Goal: Entertainment & Leisure: Consume media (video, audio)

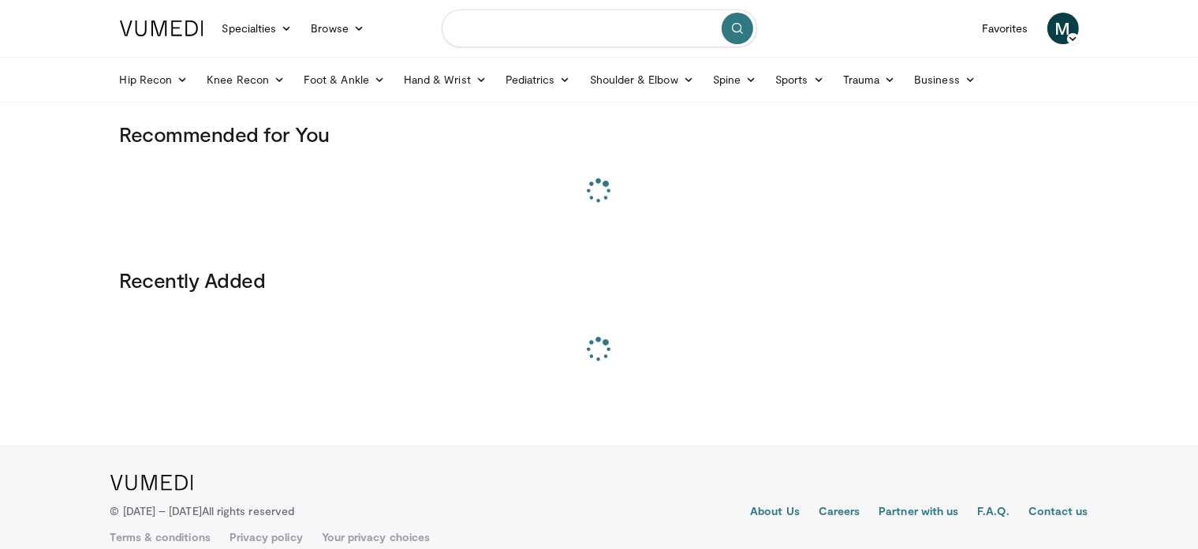
click at [562, 30] on input "Search topics, interventions" at bounding box center [600, 28] width 316 height 38
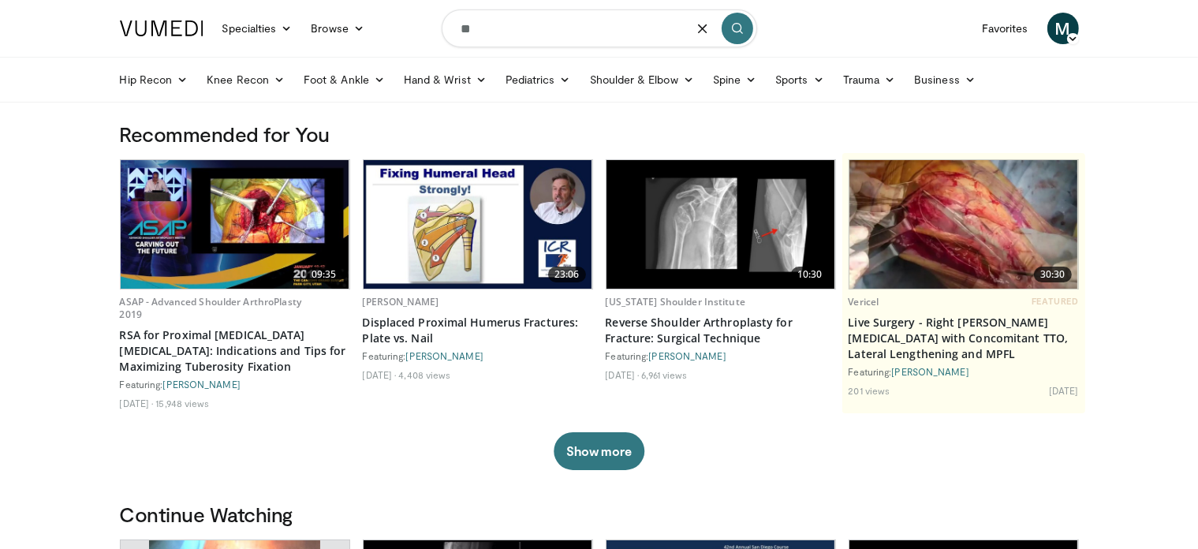
type input "*"
type input "*********"
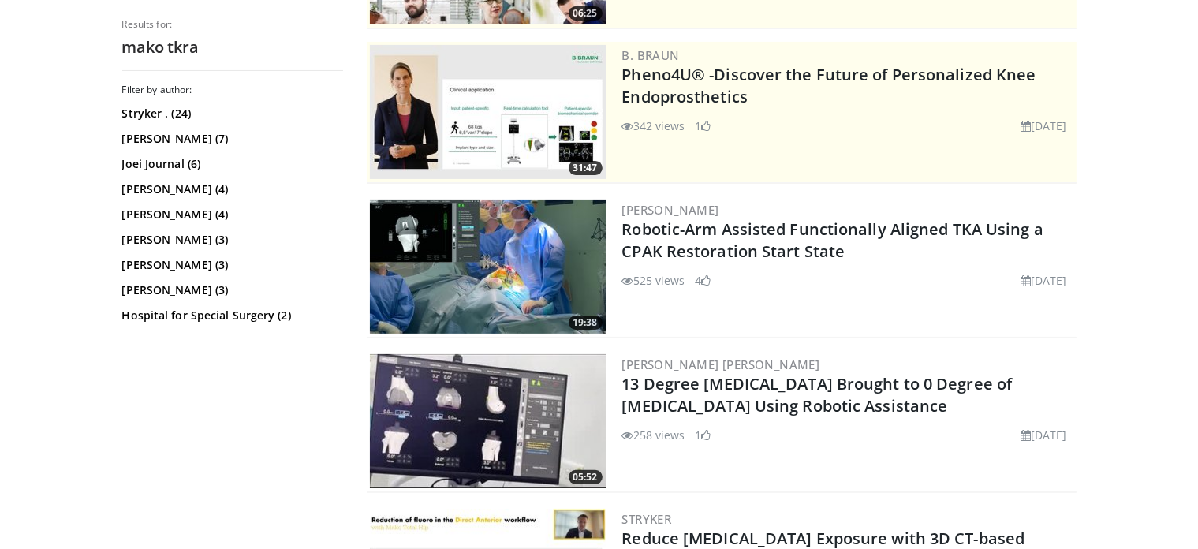
scroll to position [316, 0]
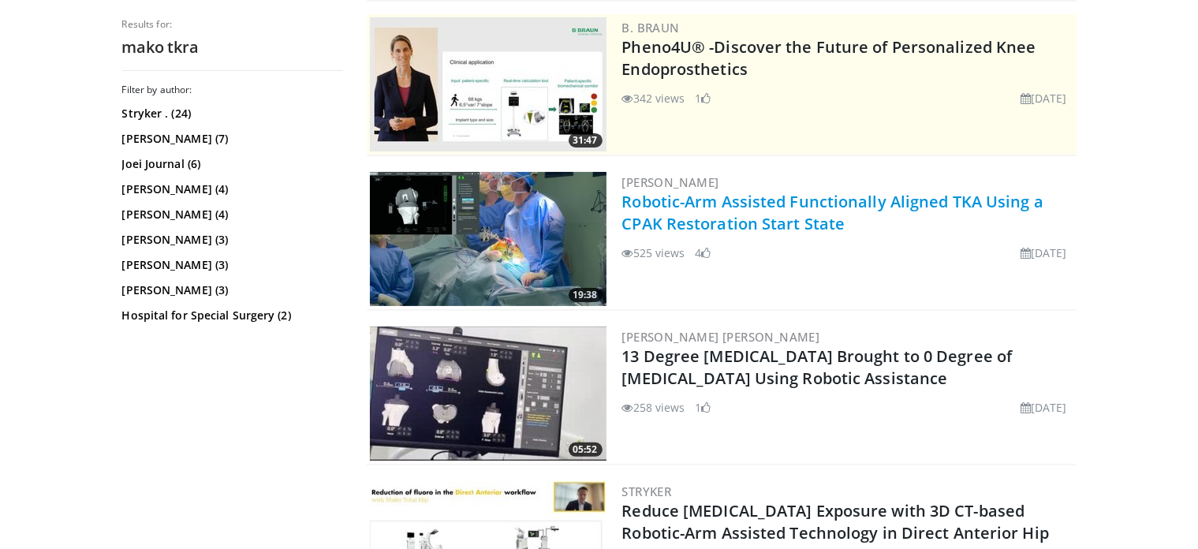
click at [855, 207] on link "Robotic-Arm Assisted Functionally Aligned TKA Using a CPAK Restoration Start St…" at bounding box center [832, 212] width 421 height 43
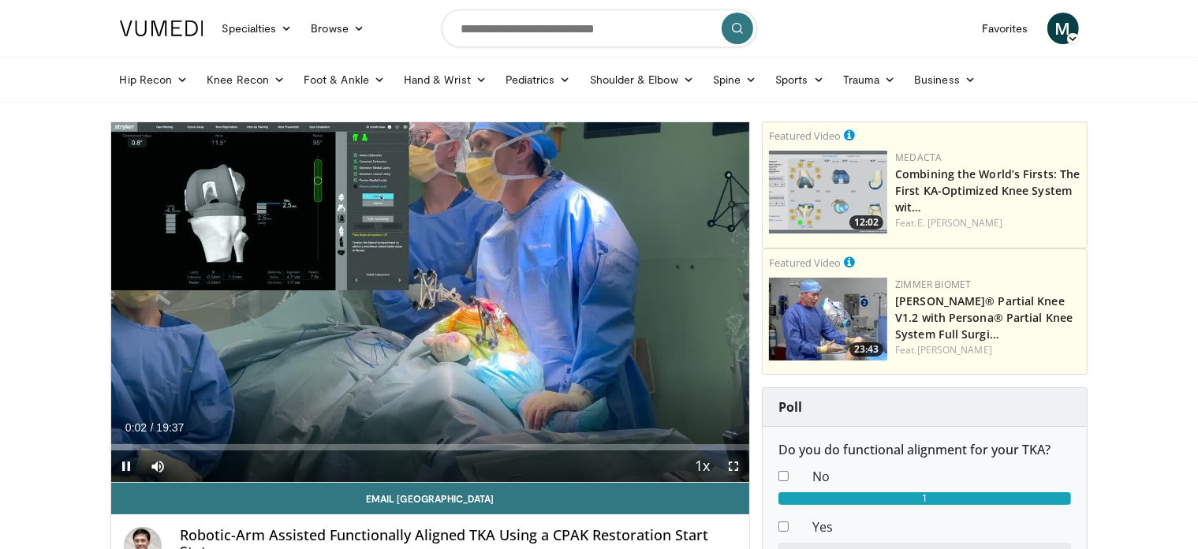
click at [740, 473] on span "Video Player" at bounding box center [734, 466] width 32 height 32
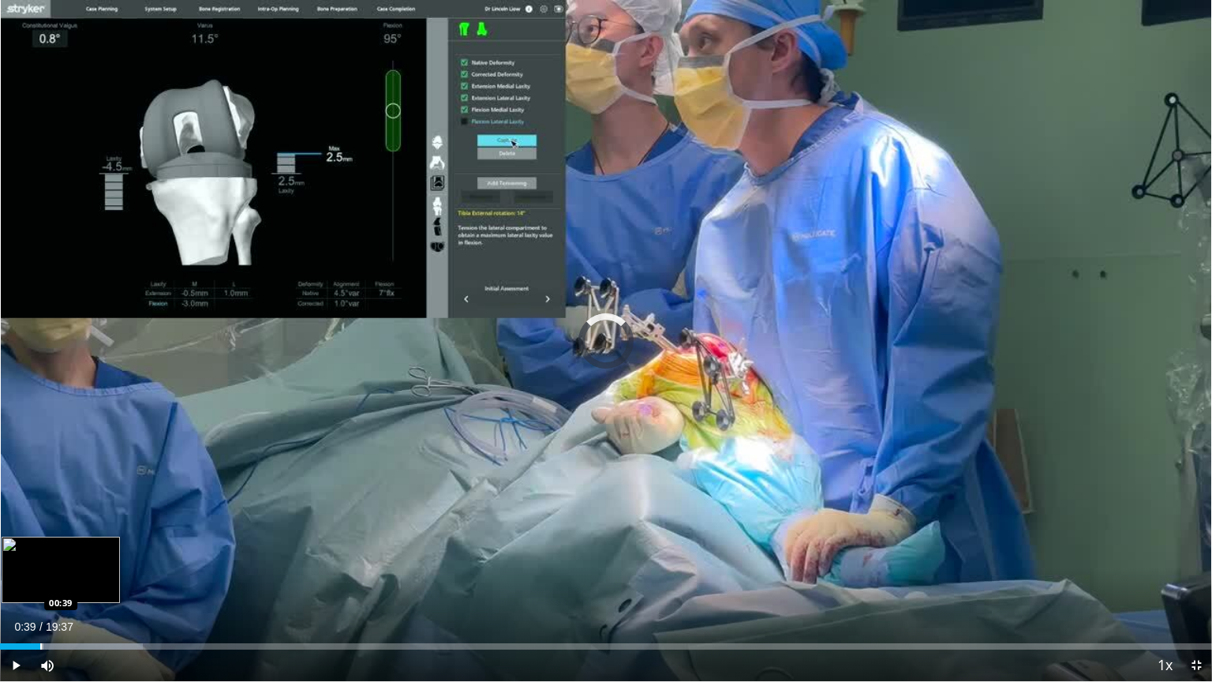
click at [40, 548] on div "Loaded : 11.79% 00:40 00:39" at bounding box center [606, 646] width 1212 height 6
click at [30, 548] on div "Progress Bar" at bounding box center [31, 646] width 2 height 6
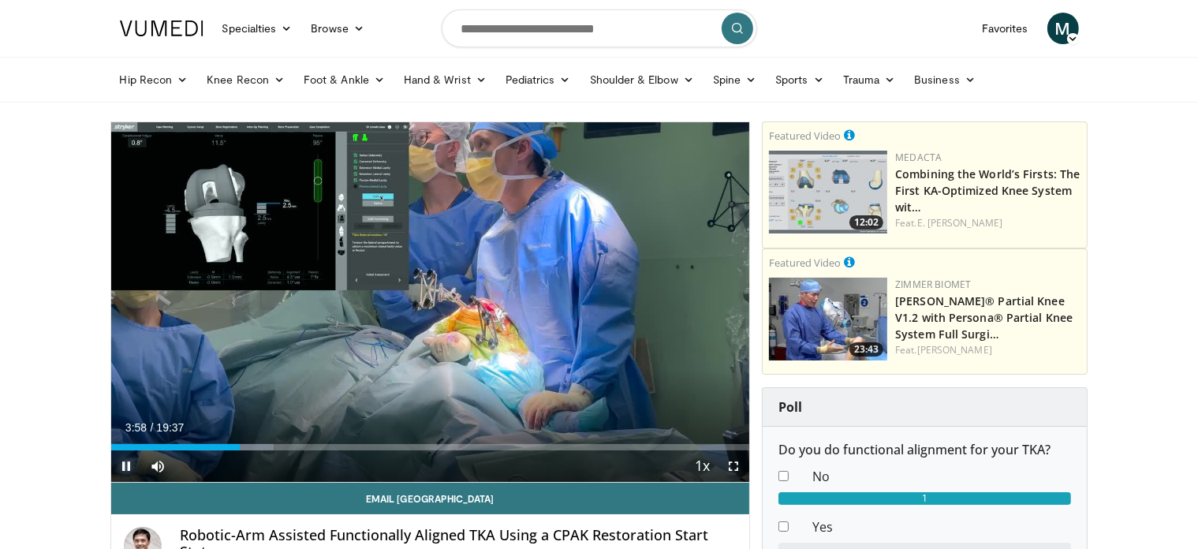
click at [133, 463] on span "Video Player" at bounding box center [127, 466] width 32 height 32
click at [133, 464] on span "Video Player" at bounding box center [127, 466] width 32 height 32
click at [111, 450] on button "Pause" at bounding box center [127, 466] width 32 height 32
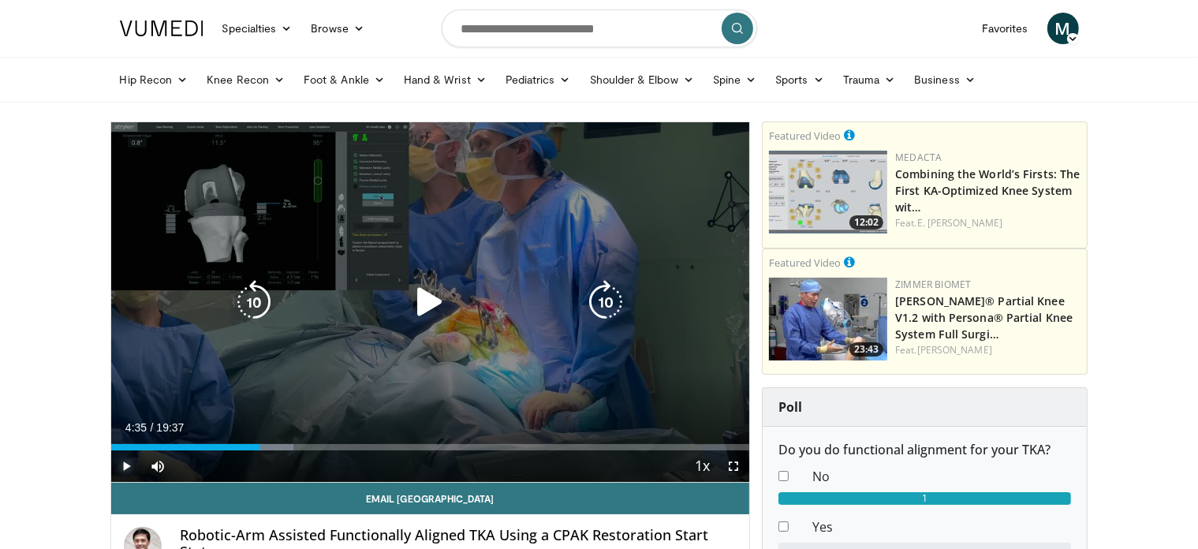
click at [111, 450] on button "Play" at bounding box center [127, 466] width 32 height 32
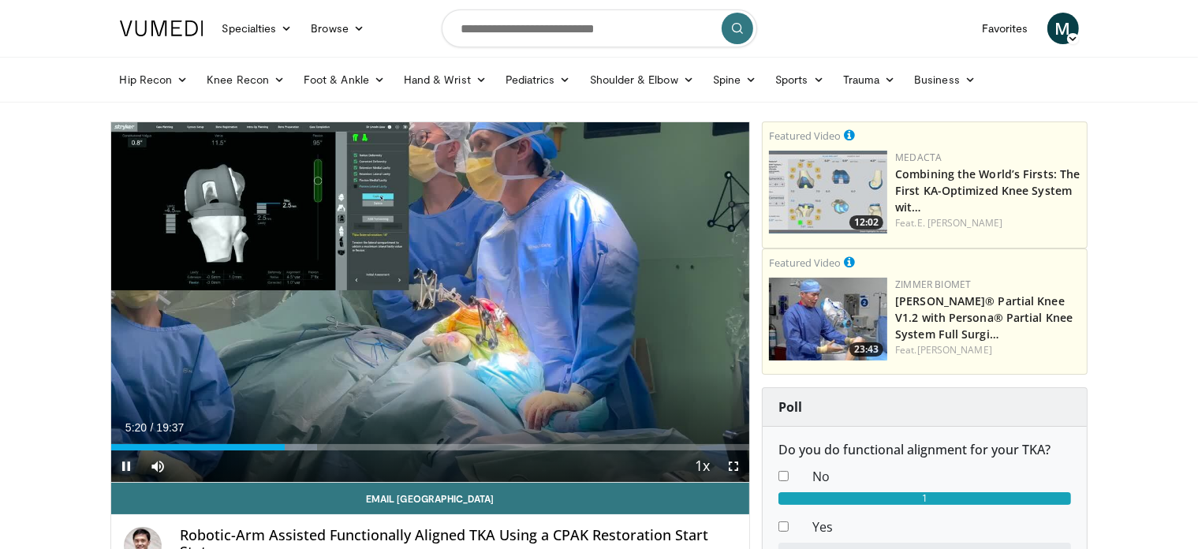
click at [133, 458] on span "Video Player" at bounding box center [127, 466] width 32 height 32
click at [121, 460] on span "Video Player" at bounding box center [127, 466] width 32 height 32
click at [730, 464] on span "Video Player" at bounding box center [734, 466] width 32 height 32
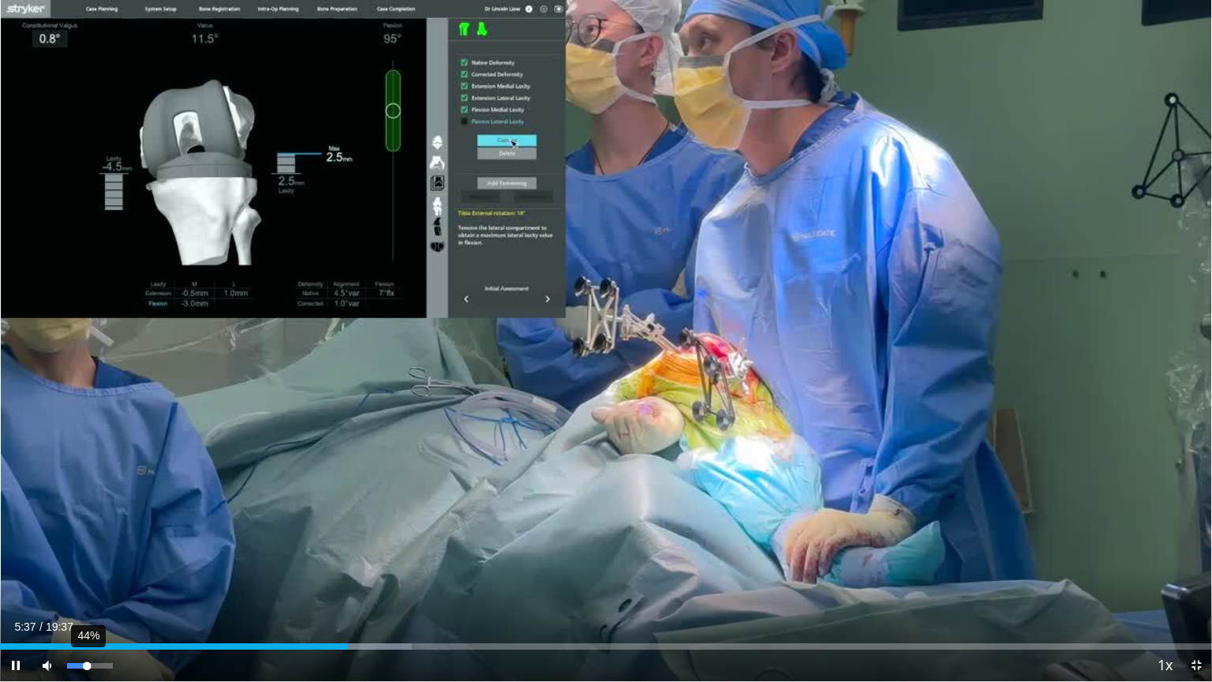
drag, startPoint x: 98, startPoint y: 669, endPoint x: 85, endPoint y: 666, distance: 13.0
click at [85, 548] on div "Volume Level" at bounding box center [77, 666] width 20 height 6
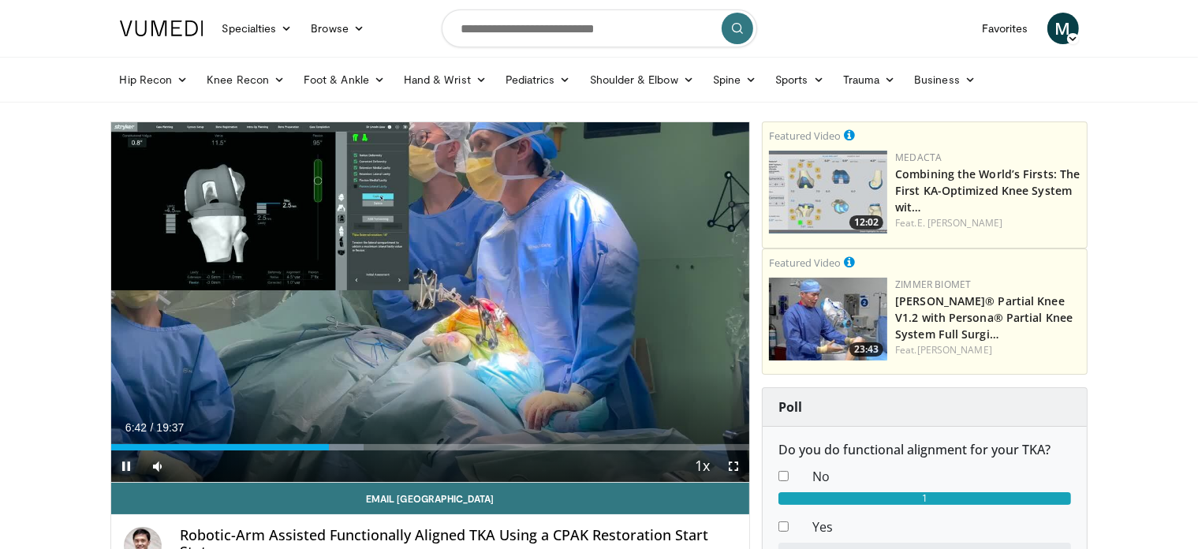
click at [118, 466] on span "Video Player" at bounding box center [127, 466] width 32 height 32
click at [126, 468] on span "Video Player" at bounding box center [127, 466] width 32 height 32
click at [131, 466] on span "Video Player" at bounding box center [127, 466] width 32 height 32
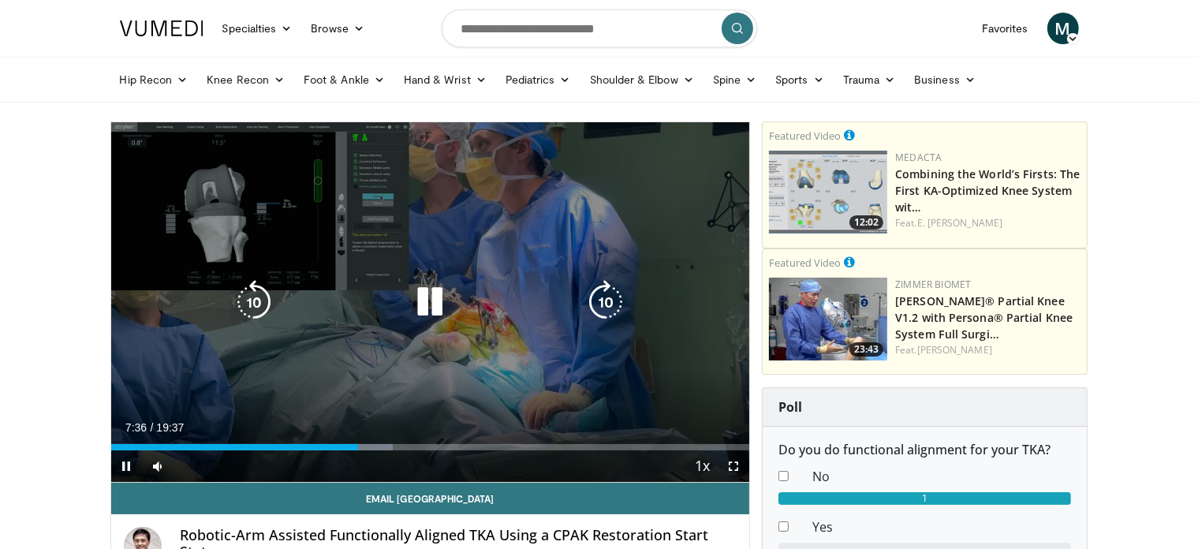
click at [505, 305] on div "Video Player" at bounding box center [429, 302] width 383 height 32
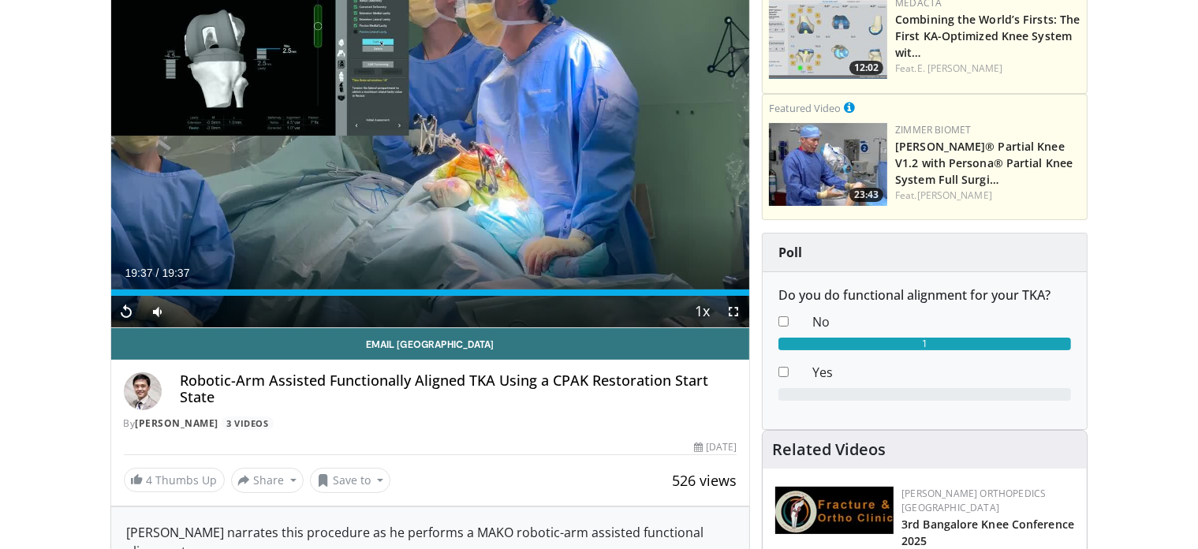
scroll to position [158, 0]
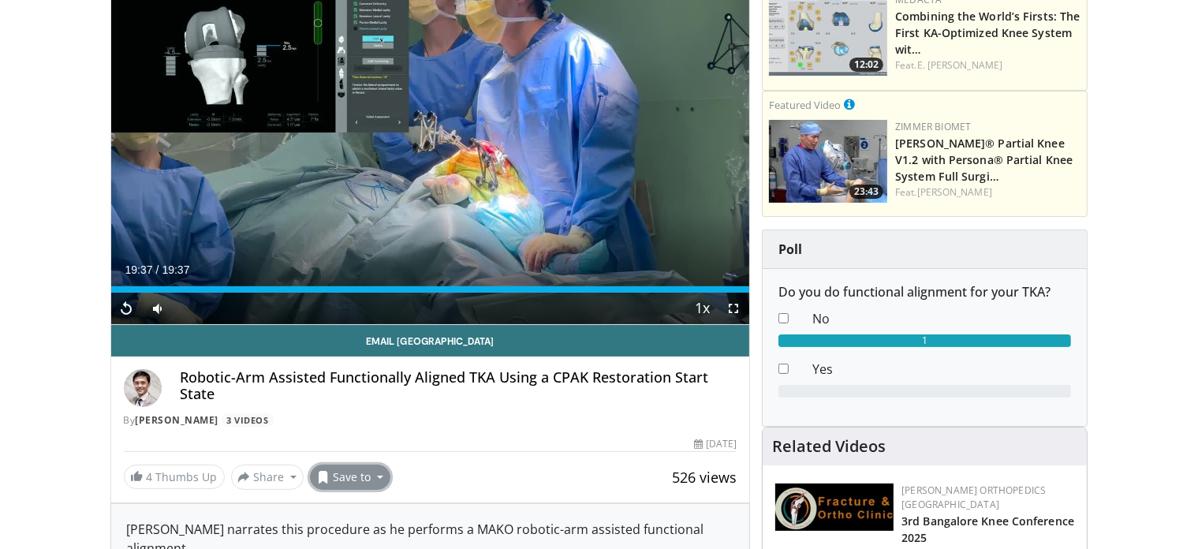
click at [362, 473] on button "Save to" at bounding box center [350, 477] width 80 height 25
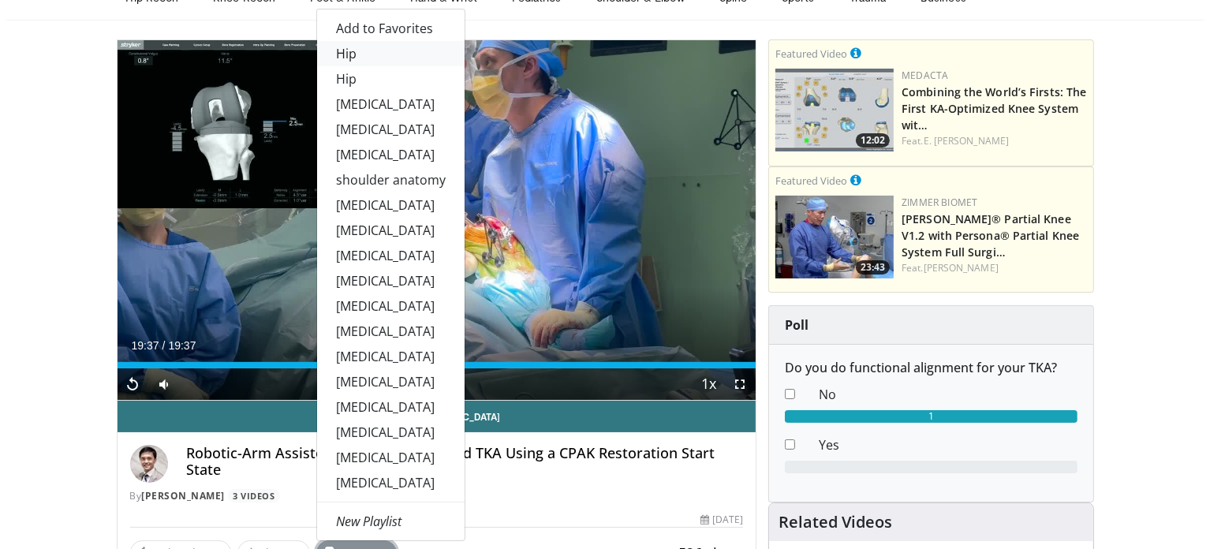
scroll to position [237, 0]
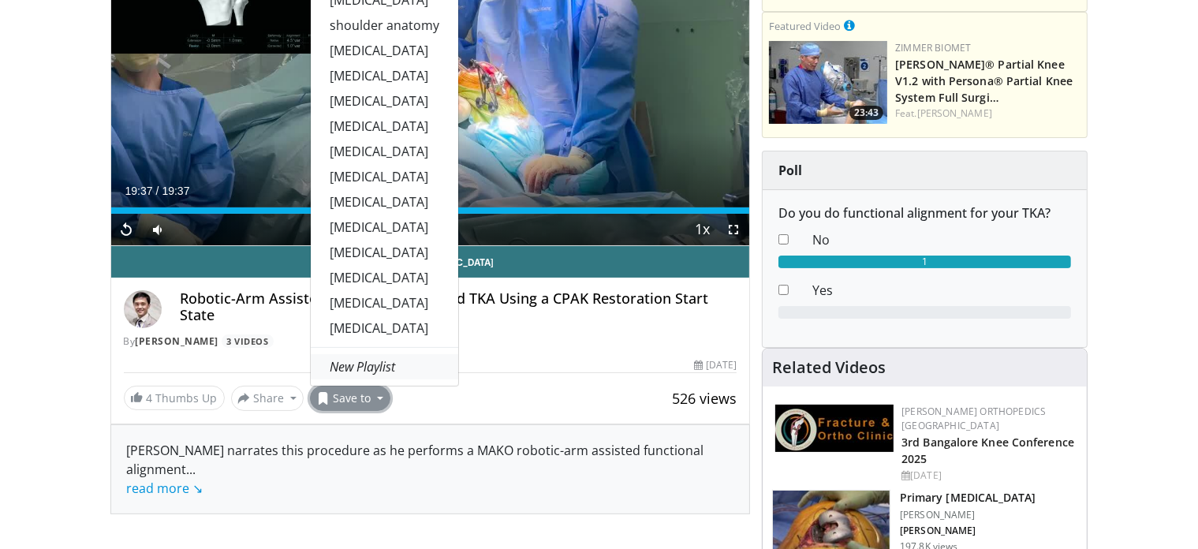
click at [375, 368] on em "New Playlist" at bounding box center [362, 366] width 65 height 17
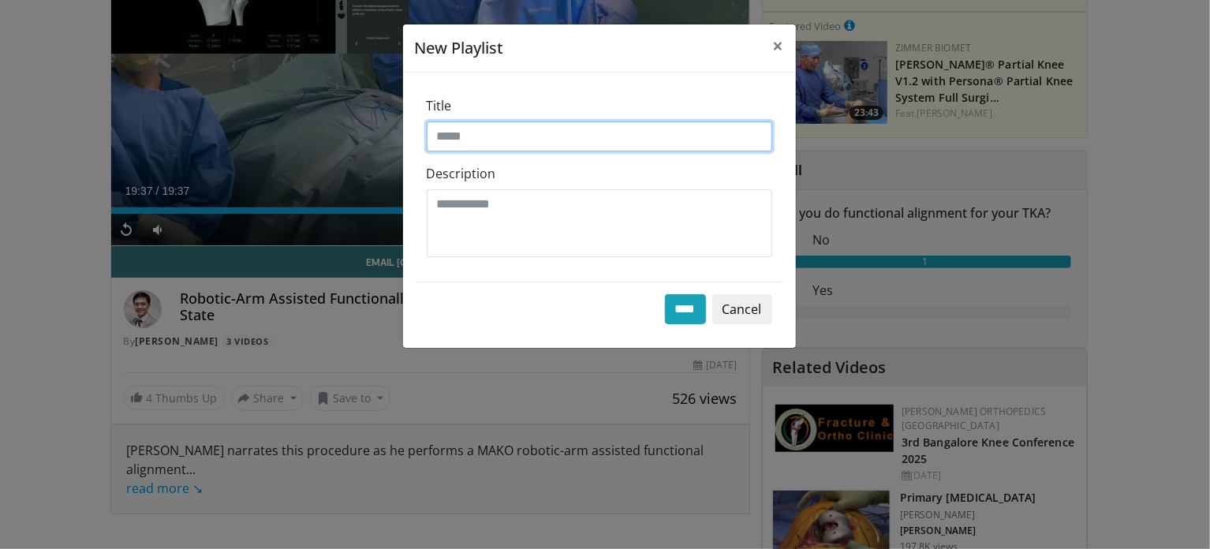
click at [531, 147] on input "Title" at bounding box center [600, 136] width 346 height 30
type input "*"
type input "****"
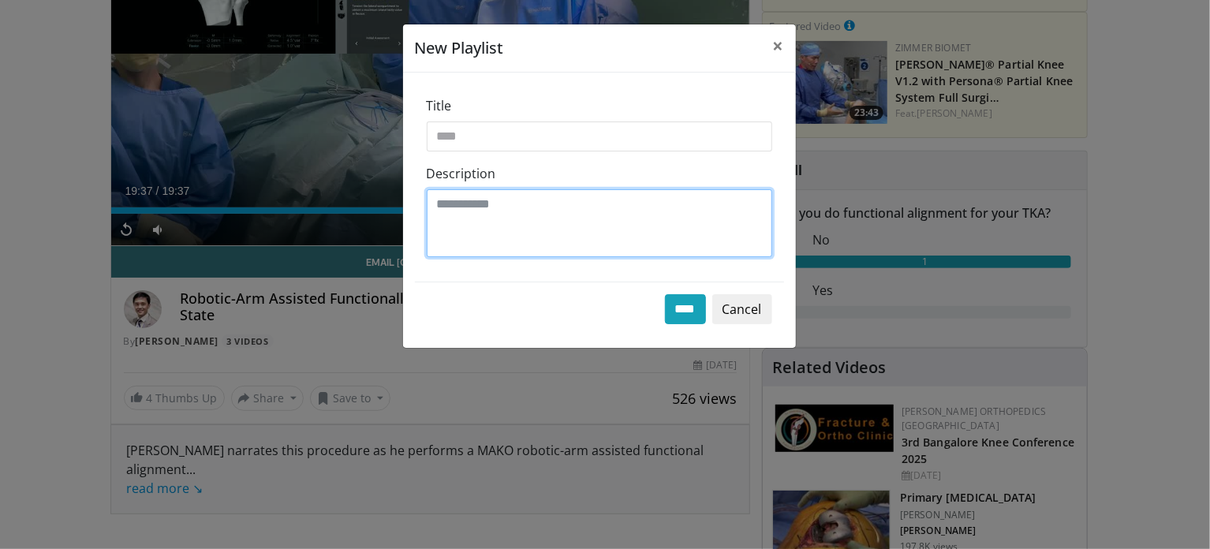
click at [587, 226] on textarea "Description" at bounding box center [600, 223] width 346 height 68
type textarea "****"
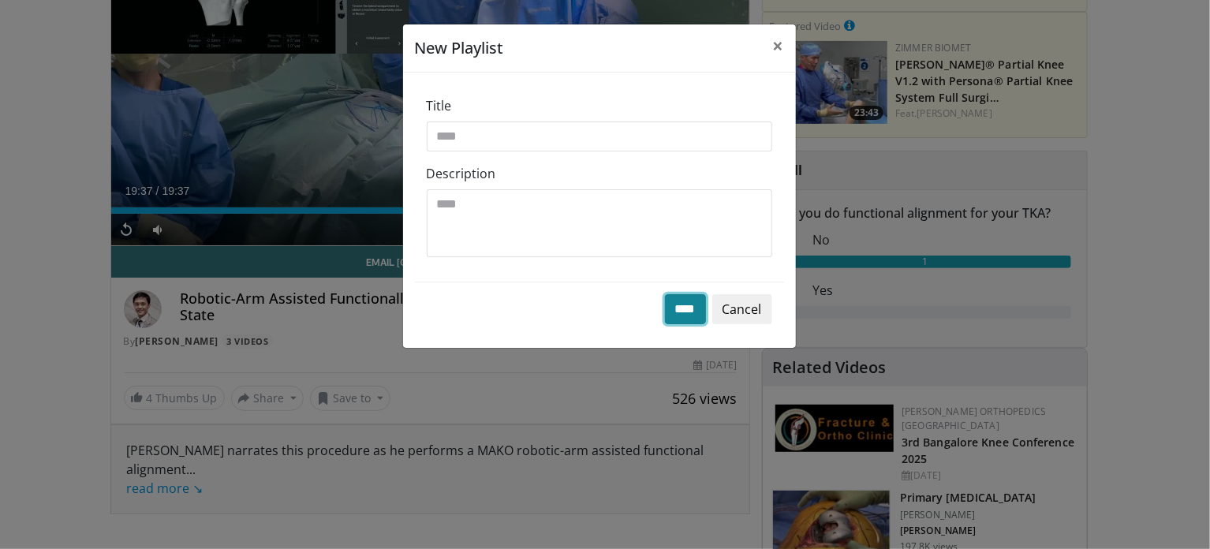
click at [678, 304] on input "****" at bounding box center [685, 309] width 41 height 30
